Goal: Find specific page/section: Find specific page/section

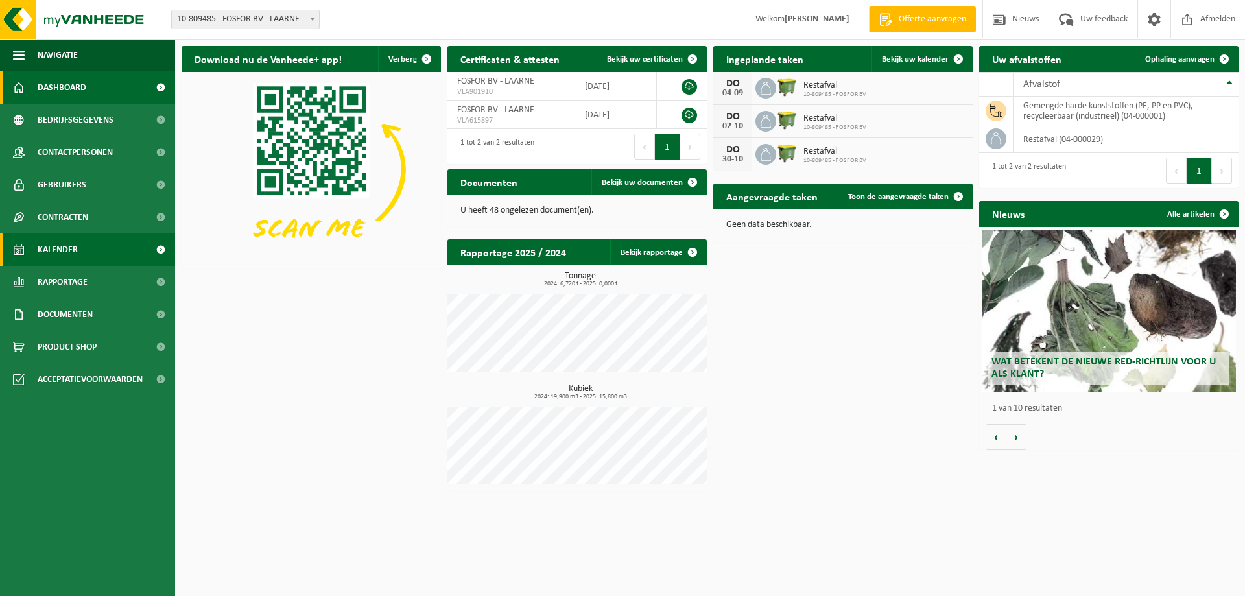
click at [58, 247] on span "Kalender" at bounding box center [58, 249] width 40 height 32
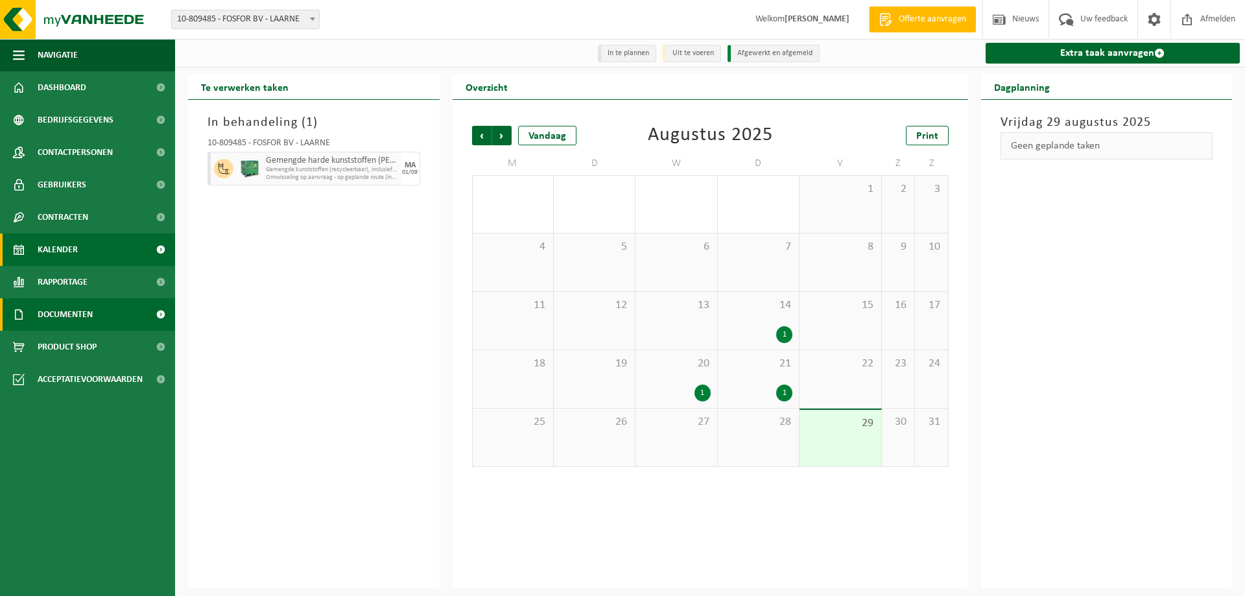
click at [111, 309] on link "Documenten" at bounding box center [87, 314] width 175 height 32
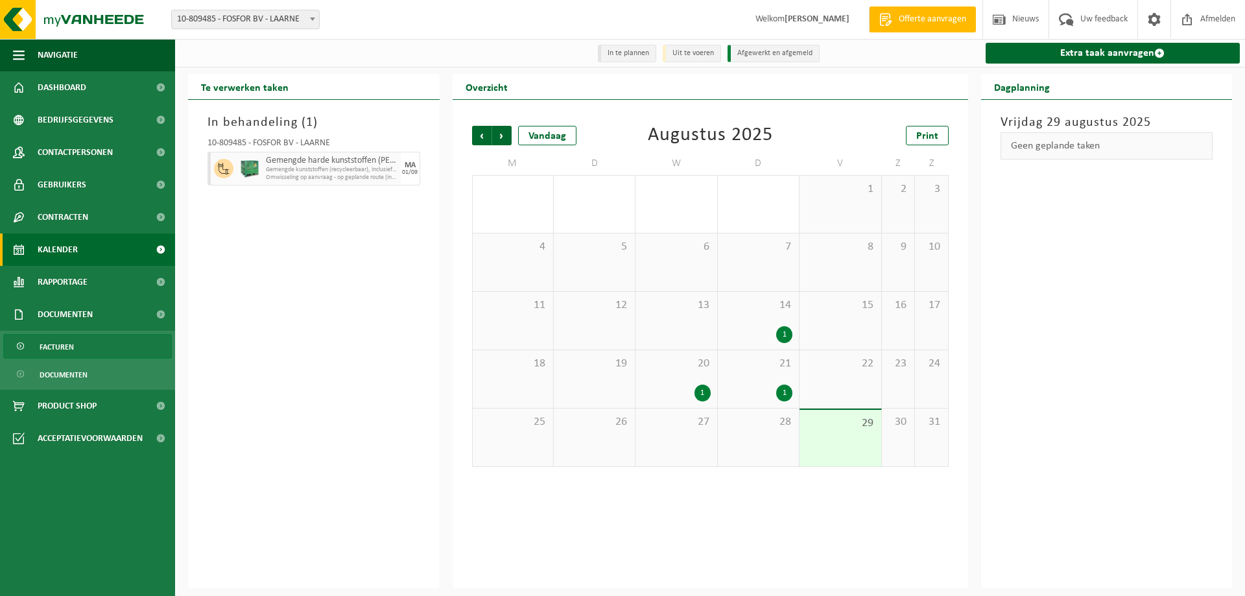
click at [90, 346] on link "Facturen" at bounding box center [87, 346] width 169 height 25
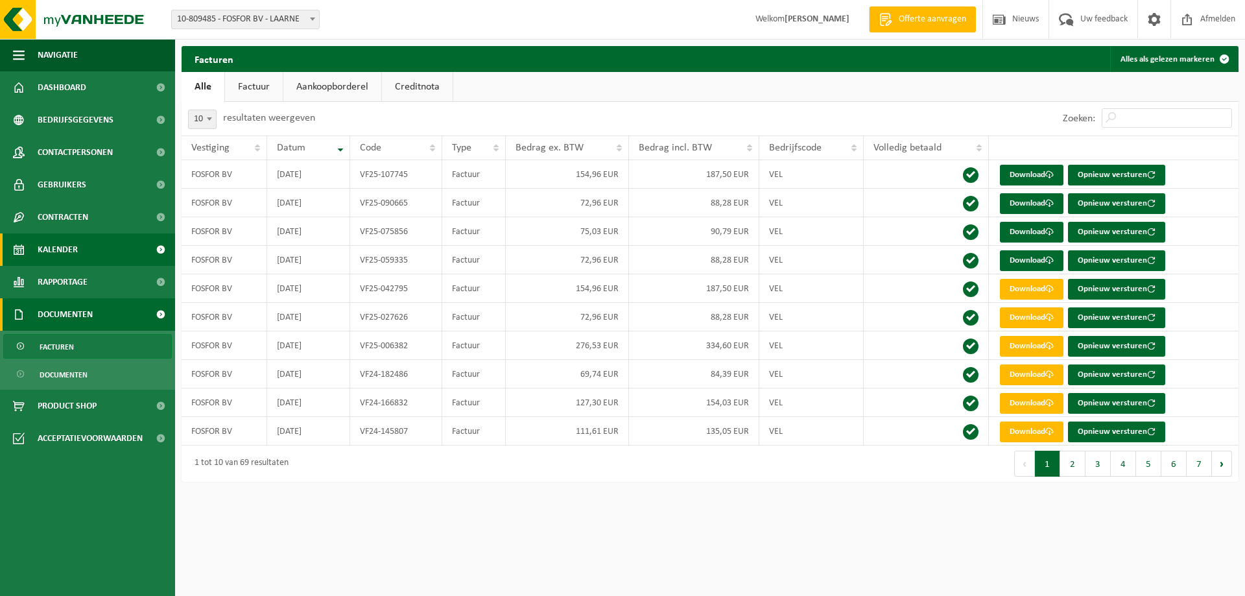
click at [78, 256] on link "Kalender" at bounding box center [87, 249] width 175 height 32
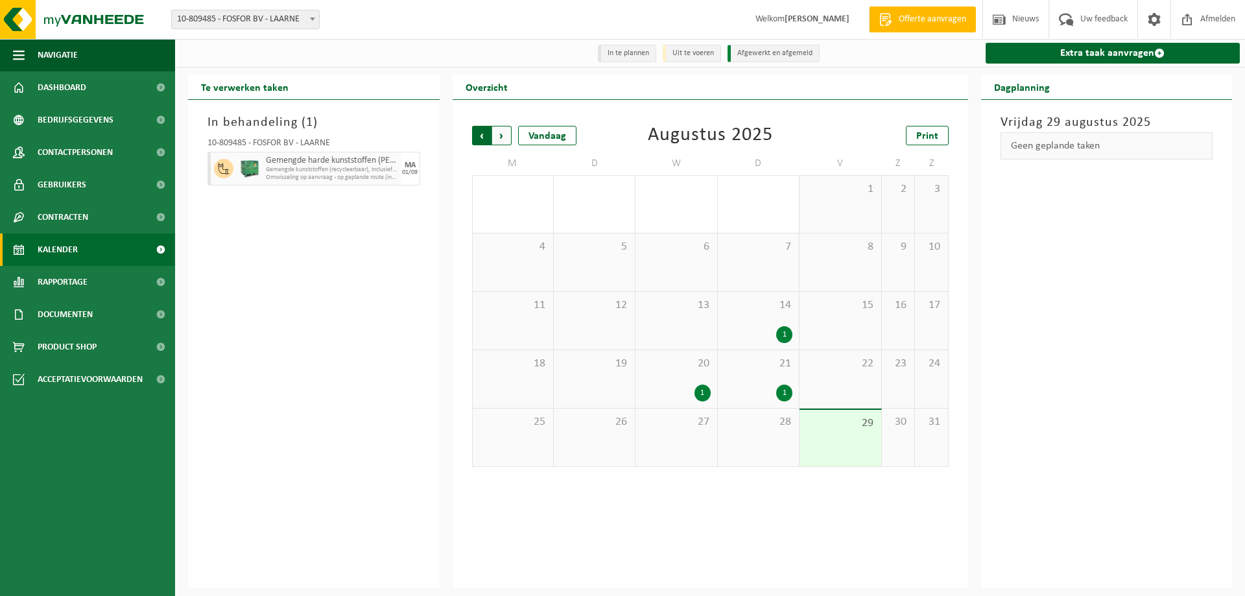
click at [506, 134] on span "Volgende" at bounding box center [501, 135] width 19 height 19
